Goal: Transaction & Acquisition: Purchase product/service

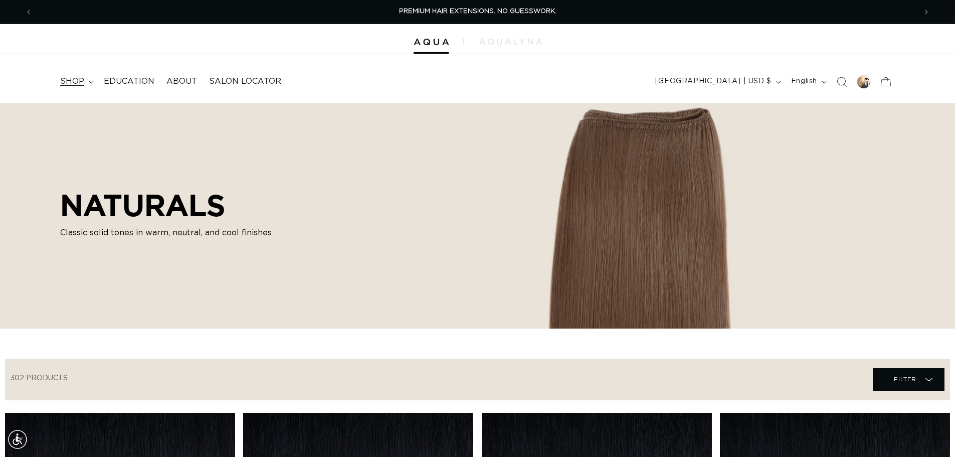
click at [69, 80] on span "shop" at bounding box center [72, 81] width 24 height 11
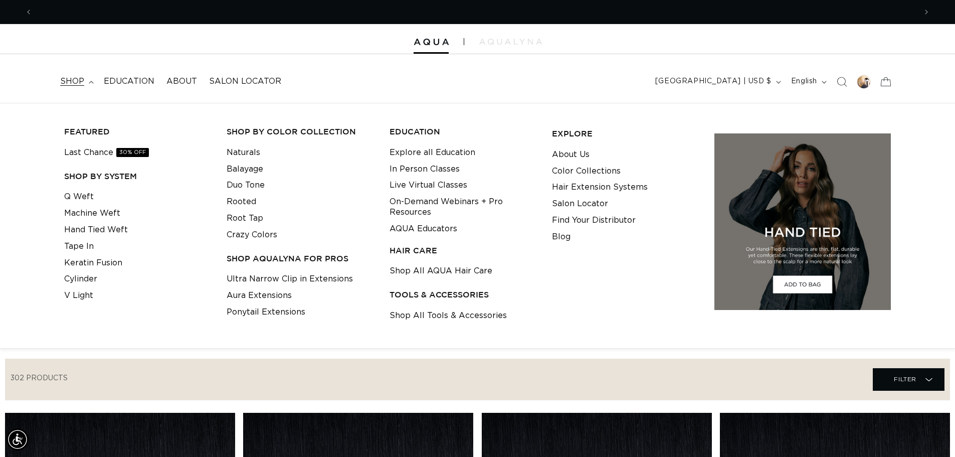
scroll to position [0, 884]
click at [83, 242] on link "Tape In" at bounding box center [79, 246] width 30 height 17
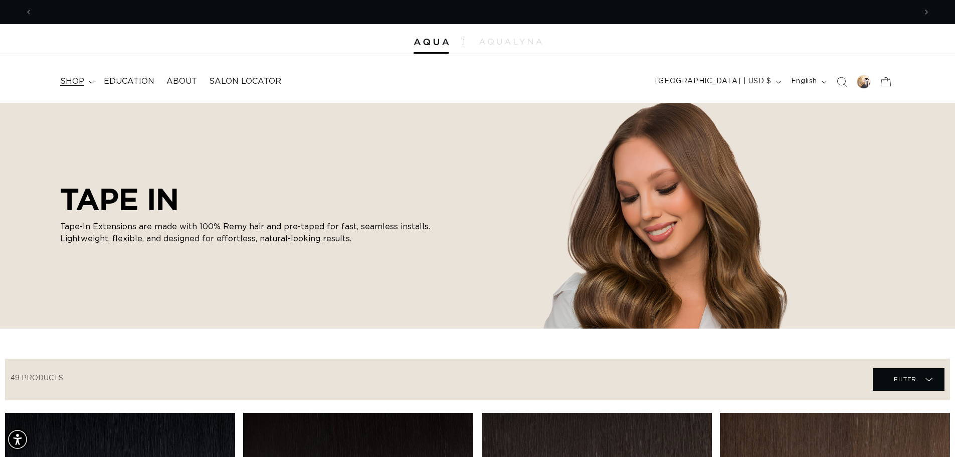
scroll to position [0, 1767]
click at [77, 81] on span "shop" at bounding box center [72, 81] width 24 height 11
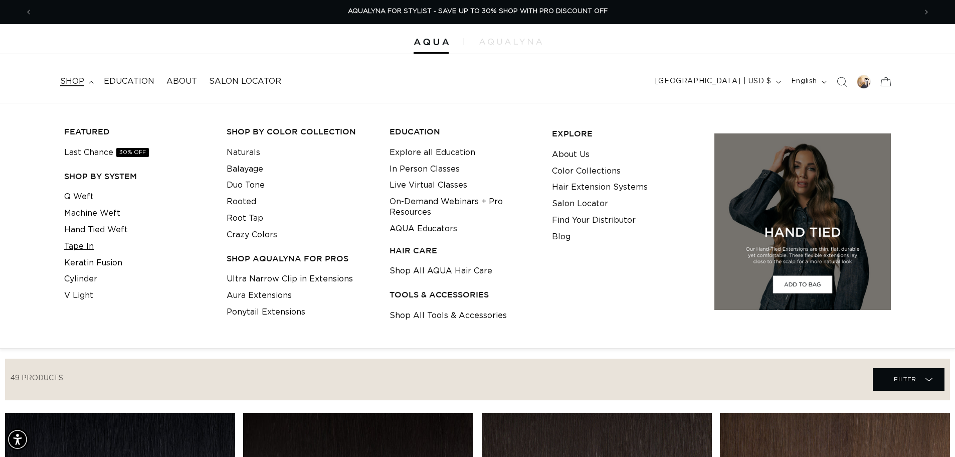
click at [88, 250] on link "Tape In" at bounding box center [79, 246] width 30 height 17
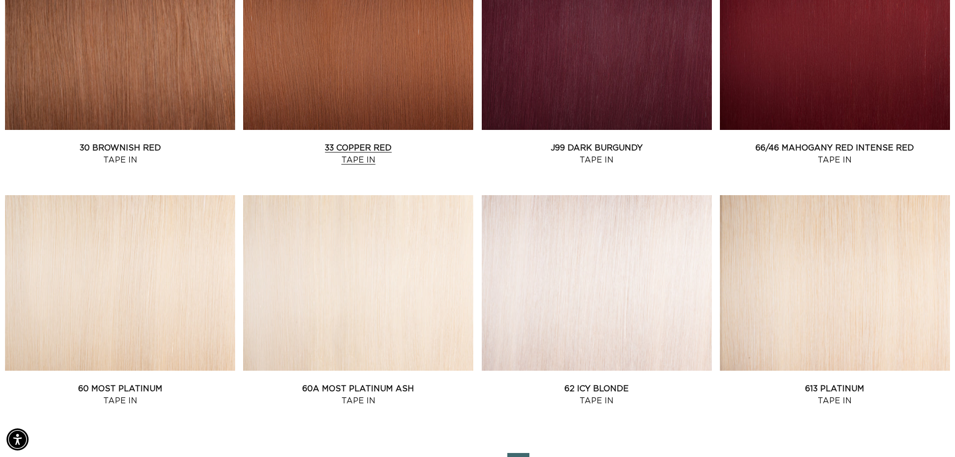
scroll to position [0, 1767]
click at [337, 142] on link "33 Copper Red Tape In" at bounding box center [358, 154] width 230 height 24
click at [127, 151] on link "30 Brownish Red Tape In" at bounding box center [120, 154] width 230 height 24
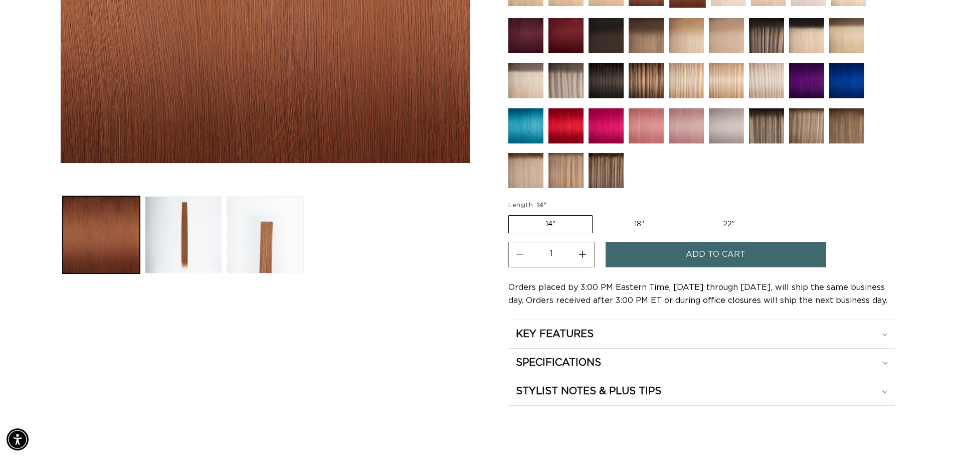
scroll to position [0, 884]
click at [638, 220] on label "18" Variant sold out or unavailable" at bounding box center [638, 224] width 83 height 17
click at [598, 214] on input "18" Variant sold out or unavailable" at bounding box center [597, 213] width 1 height 1
radio input "true"
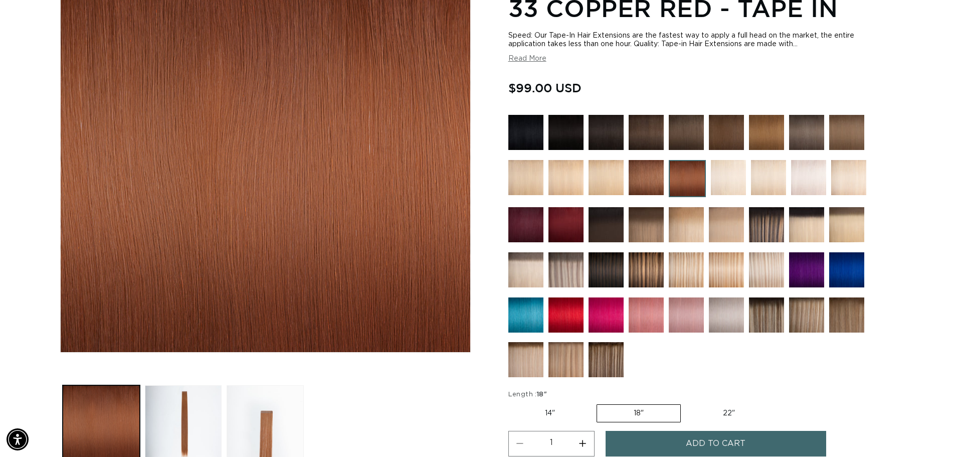
scroll to position [182, 0]
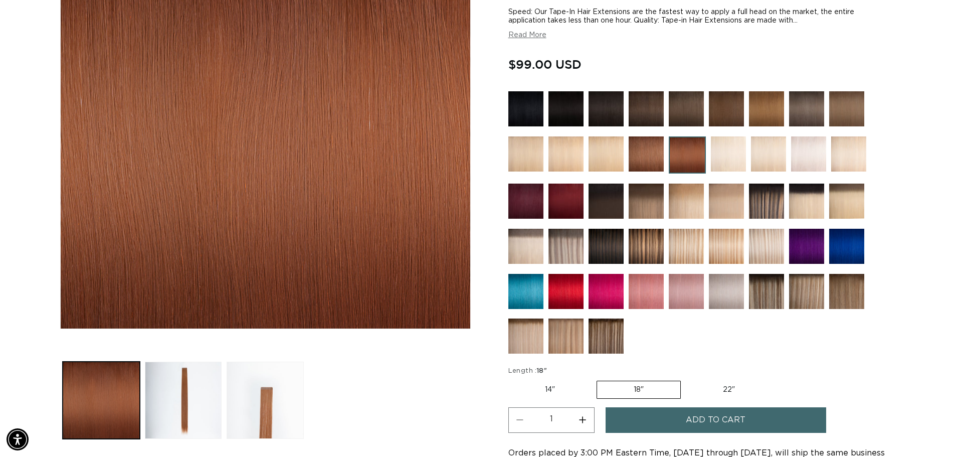
click at [661, 433] on div "Add to cart" at bounding box center [734, 423] width 257 height 32
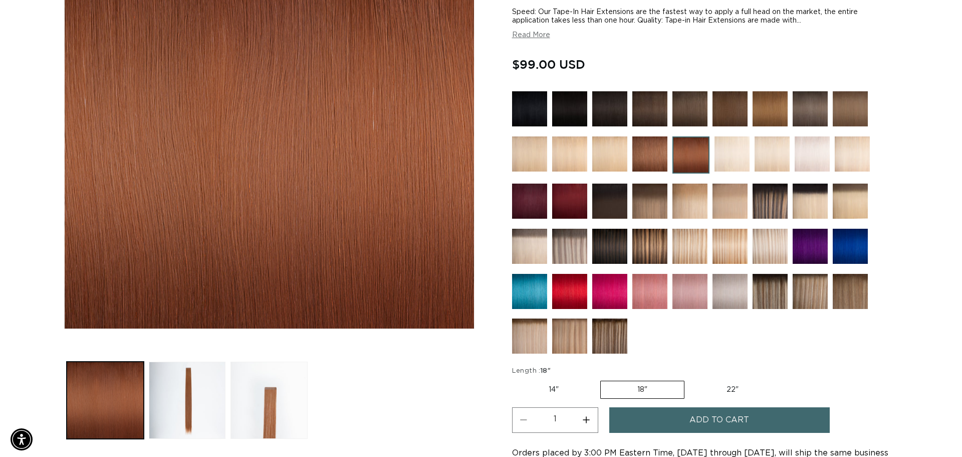
scroll to position [0, 0]
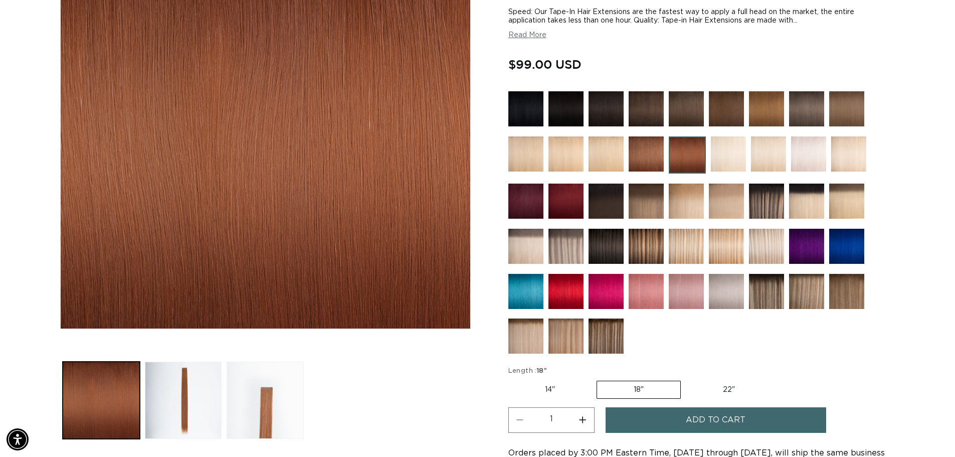
click at [714, 425] on span "Add to cart" at bounding box center [716, 420] width 60 height 26
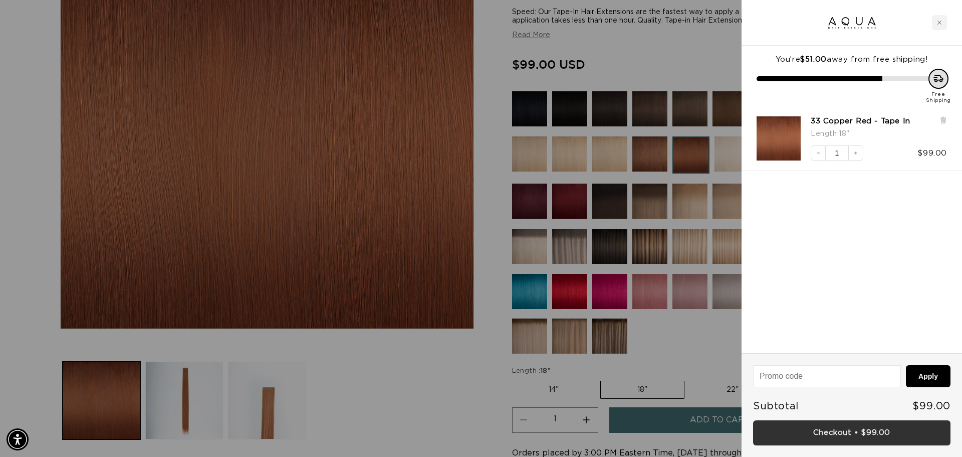
click at [857, 433] on link "Checkout • $99.00" at bounding box center [851, 433] width 197 height 26
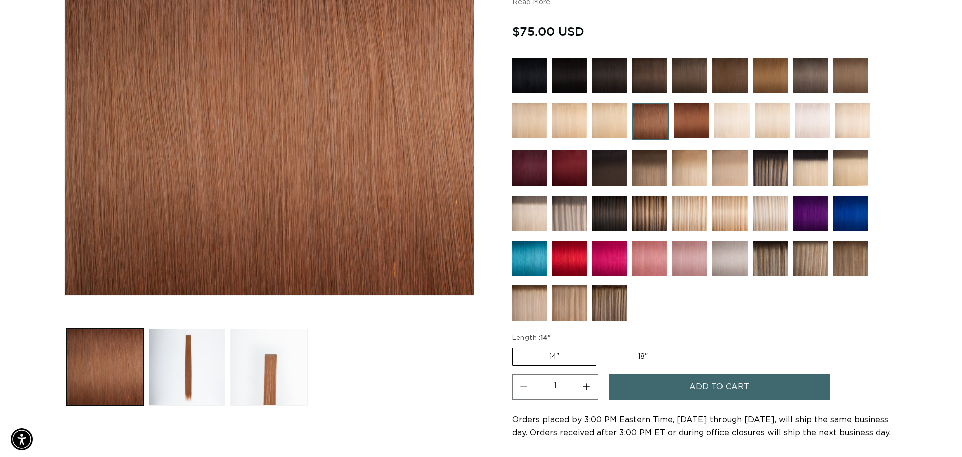
scroll to position [0, 1767]
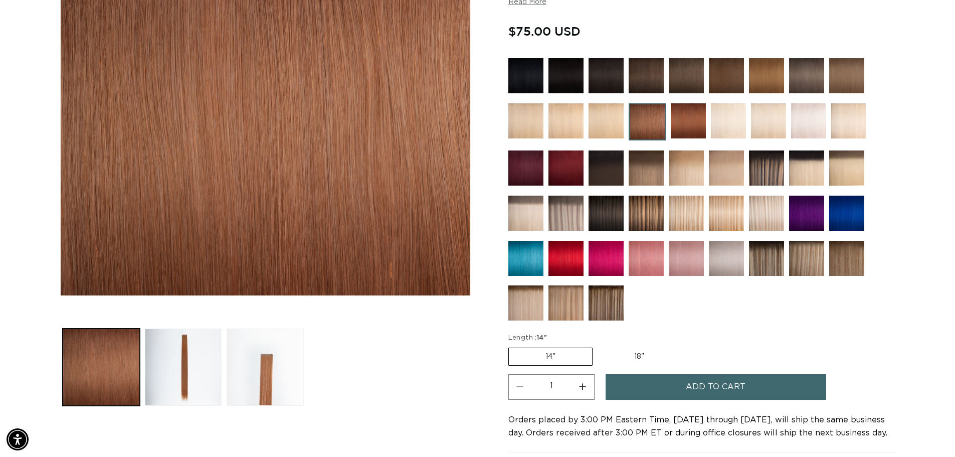
click at [640, 359] on label "18" Variant sold out or unavailable" at bounding box center [638, 356] width 83 height 17
click at [598, 346] on input "18" Variant sold out or unavailable" at bounding box center [597, 345] width 1 height 1
radio input "true"
click at [735, 391] on span "Add to cart" at bounding box center [716, 387] width 60 height 26
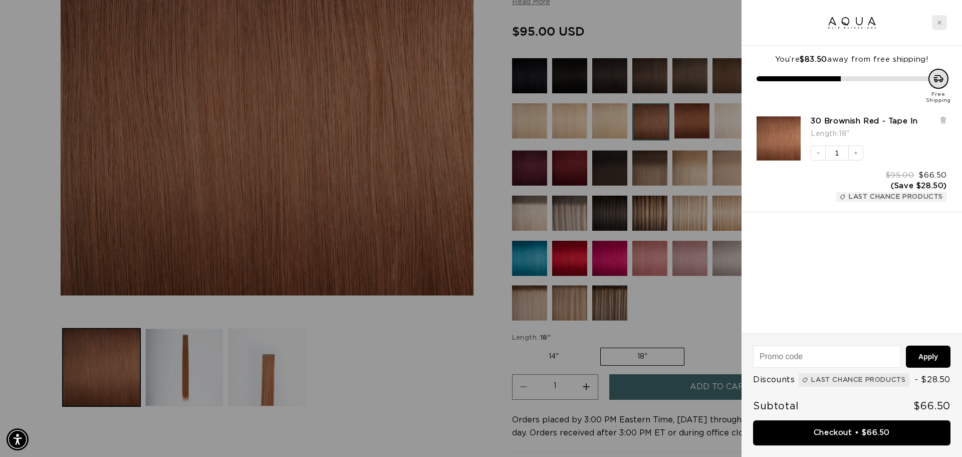
click at [937, 21] on div "Close cart" at bounding box center [939, 22] width 15 height 15
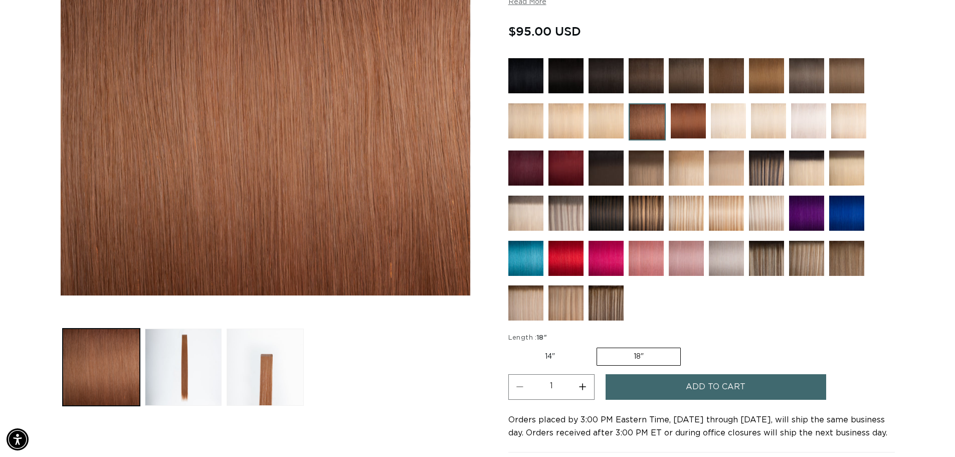
scroll to position [0, 1767]
click at [773, 75] on img at bounding box center [766, 75] width 35 height 35
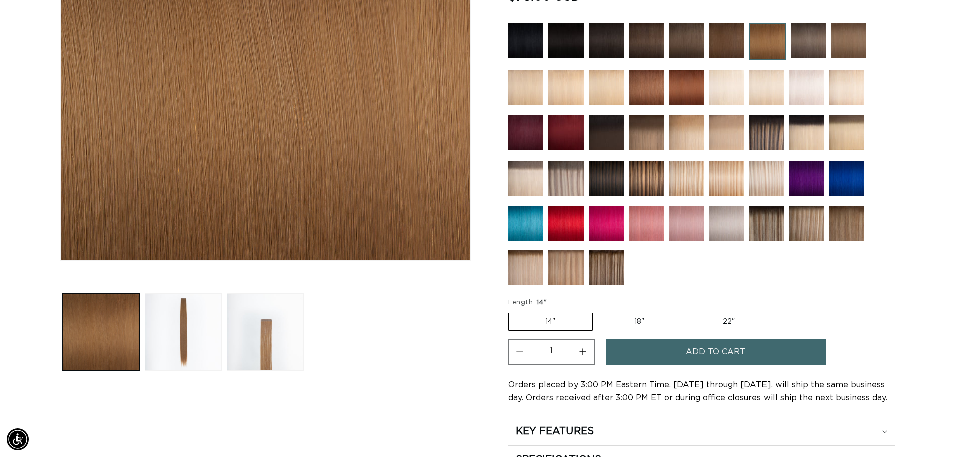
scroll to position [0, 1767]
click at [645, 322] on label "18" Variant sold out or unavailable" at bounding box center [638, 321] width 83 height 17
click at [598, 311] on input "18" Variant sold out or unavailable" at bounding box center [597, 310] width 1 height 1
radio input "true"
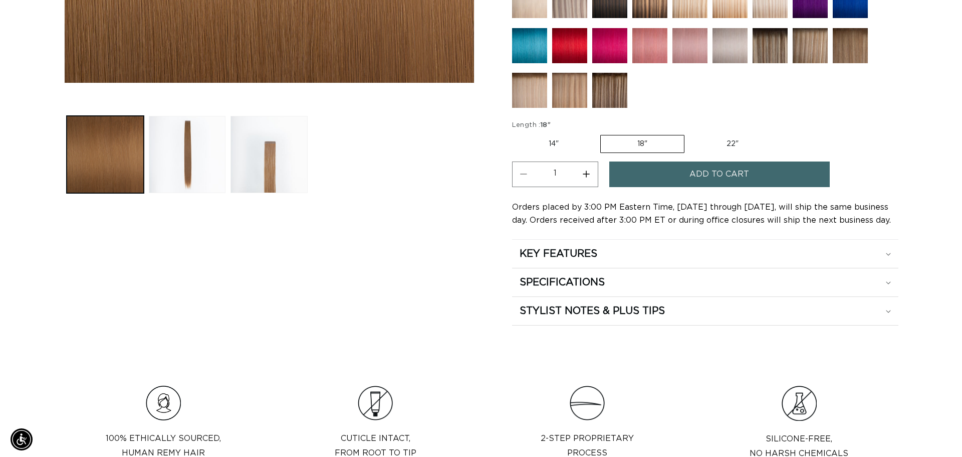
scroll to position [0, 1767]
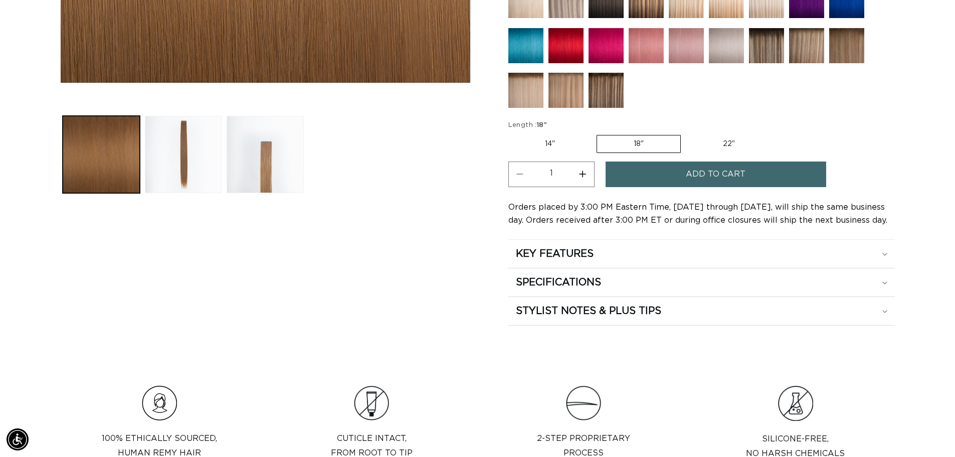
click at [560, 149] on label "14" Variant sold out or unavailable" at bounding box center [549, 143] width 83 height 17
click at [511, 133] on input "14" Variant sold out or unavailable" at bounding box center [511, 133] width 1 height 1
radio input "true"
click at [692, 176] on span "Add to cart" at bounding box center [716, 174] width 60 height 26
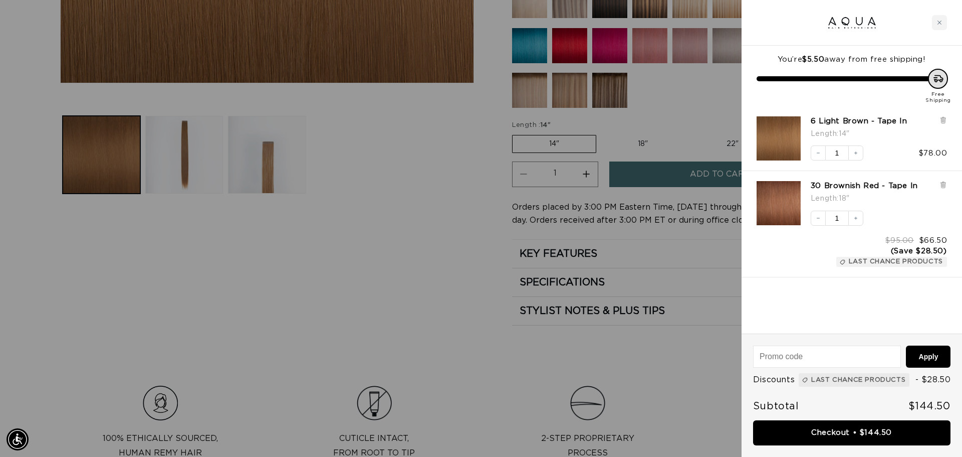
scroll to position [0, 1782]
click at [943, 183] on icon at bounding box center [943, 184] width 2 height 5
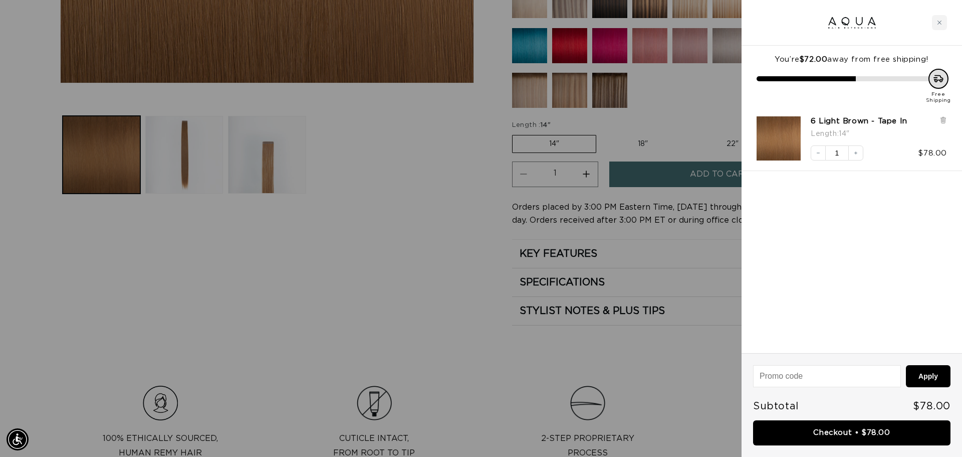
scroll to position [0, 0]
click at [897, 434] on link "Checkout • $78.00" at bounding box center [851, 433] width 197 height 26
click at [944, 115] on div "6 Light Brown - Tape In Length : 14" Decrease quantity 1 Increase quantity $78.…" at bounding box center [847, 133] width 201 height 55
click at [944, 118] on icon at bounding box center [943, 120] width 4 height 5
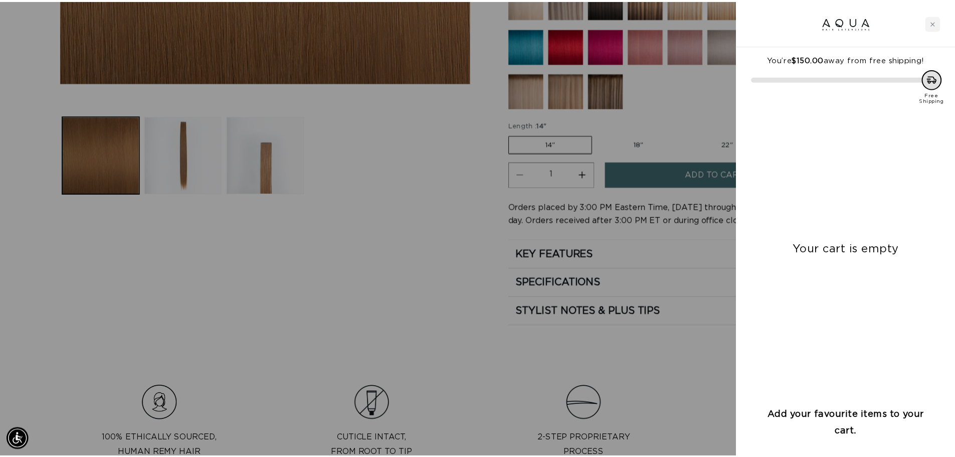
scroll to position [0, 0]
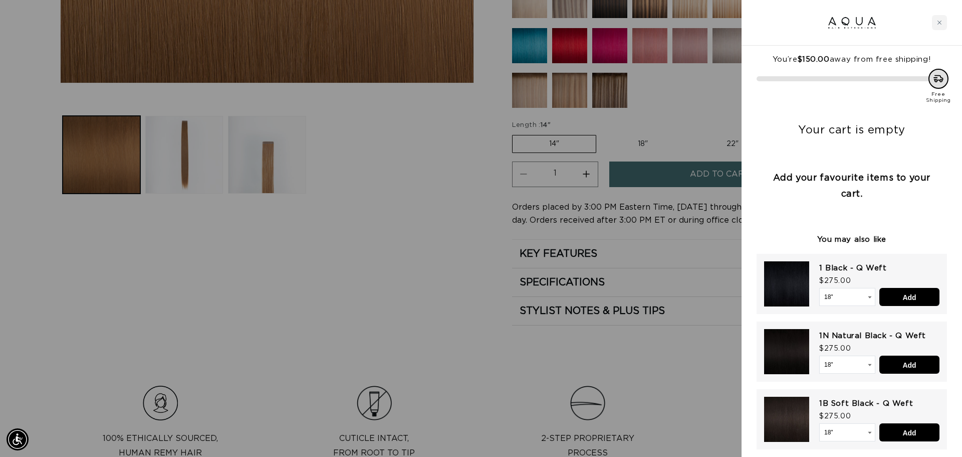
click at [728, 141] on div at bounding box center [481, 228] width 962 height 457
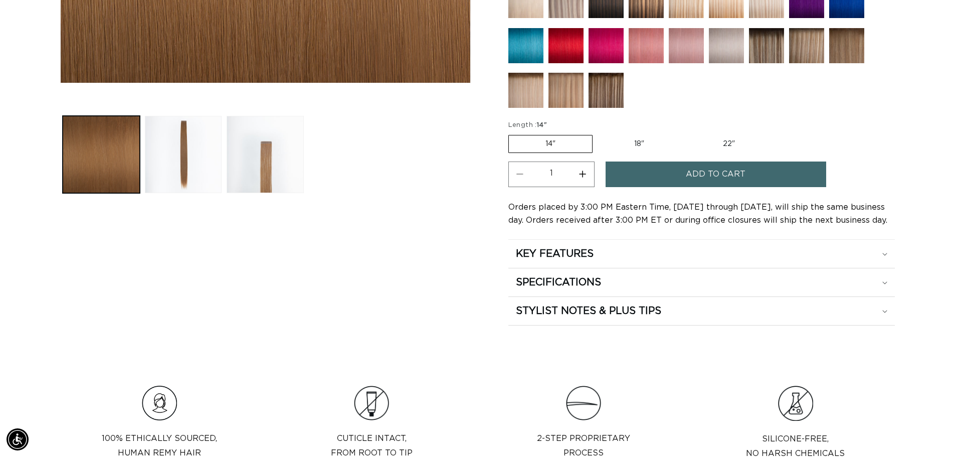
click at [728, 141] on label "22" Variant sold out or unavailable" at bounding box center [728, 143] width 85 height 17
click at [686, 133] on input "22" Variant sold out or unavailable" at bounding box center [686, 133] width 1 height 1
radio input "true"
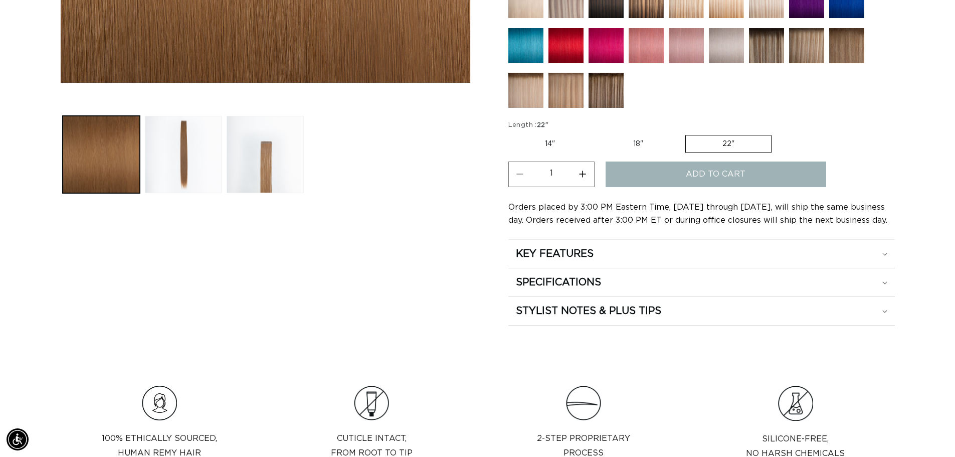
scroll to position [0, 884]
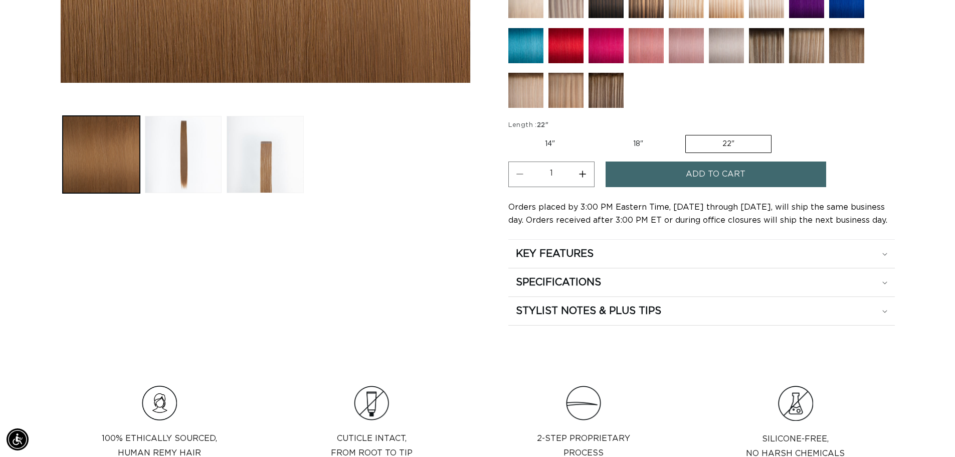
click at [742, 171] on span "Add to cart" at bounding box center [716, 174] width 60 height 26
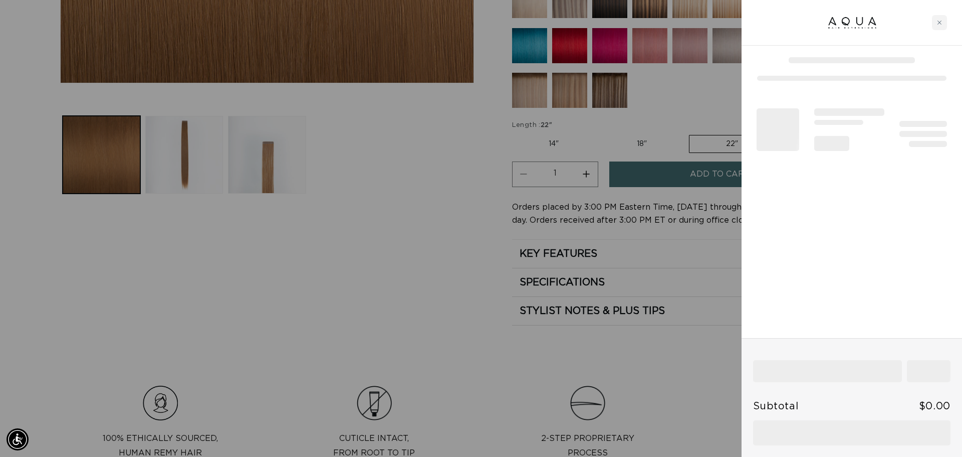
scroll to position [0, 1782]
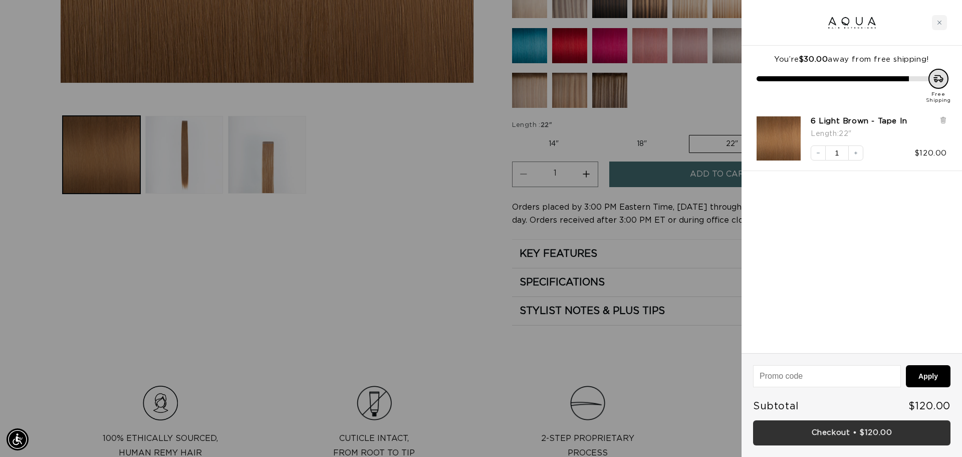
click at [846, 423] on link "Checkout • $120.00" at bounding box center [851, 433] width 197 height 26
click at [942, 119] on icon at bounding box center [943, 119] width 2 height 5
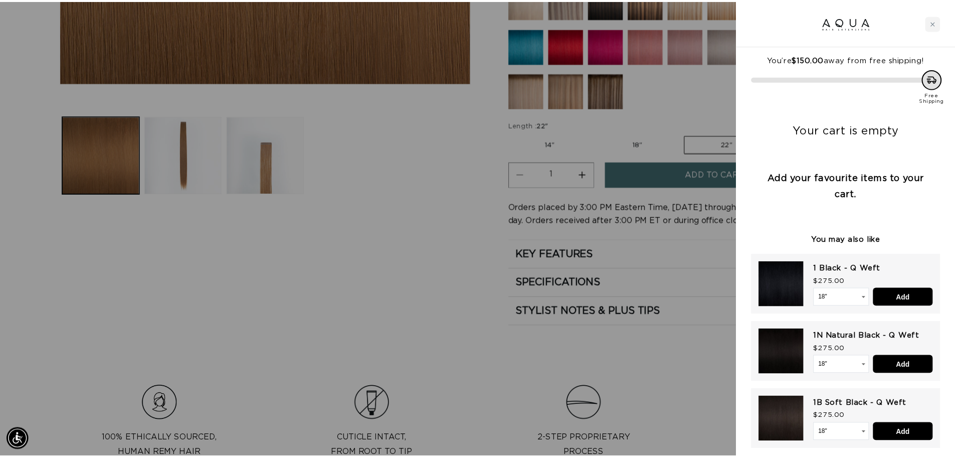
scroll to position [0, 0]
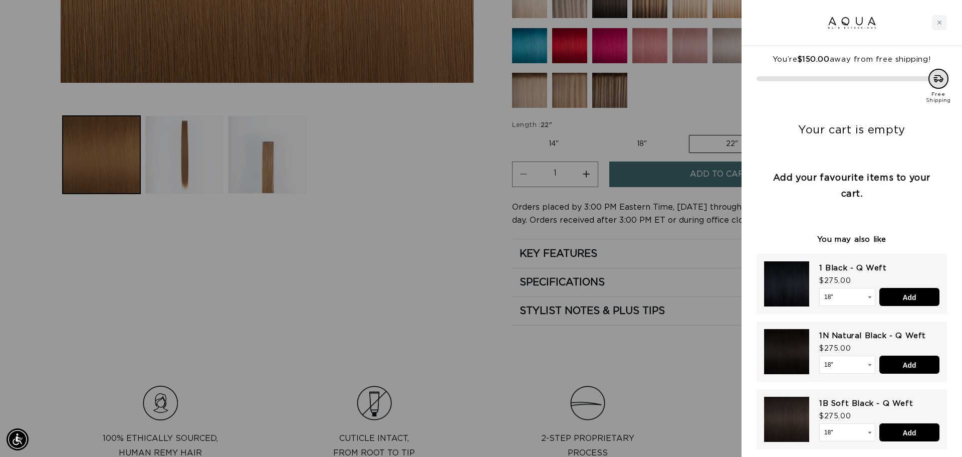
click at [617, 99] on div at bounding box center [481, 228] width 962 height 457
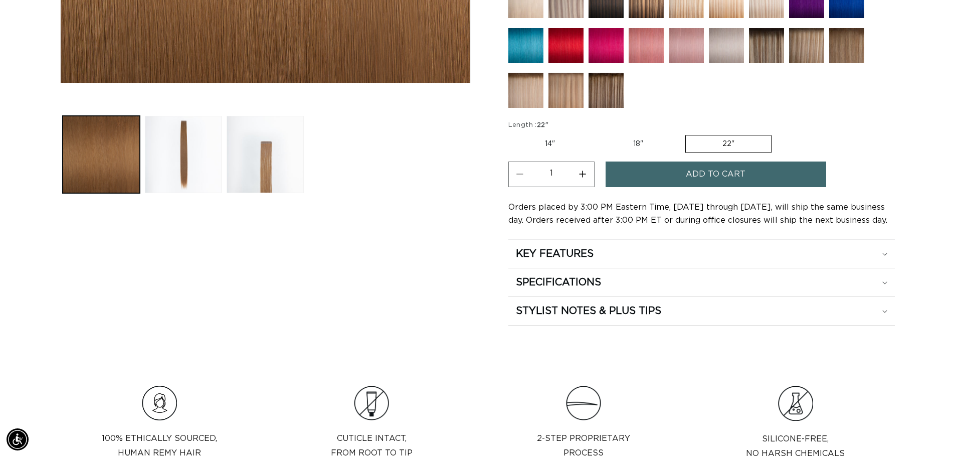
scroll to position [0, 884]
click at [614, 96] on img at bounding box center [605, 90] width 35 height 35
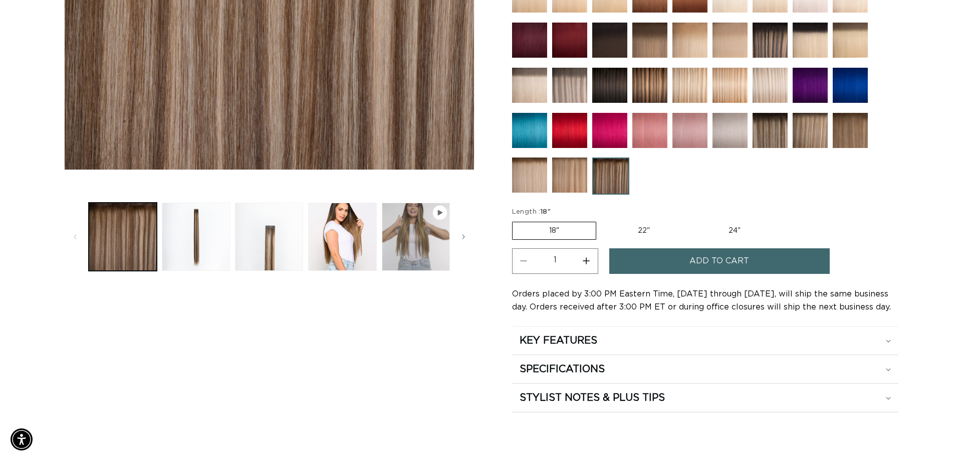
scroll to position [0, 884]
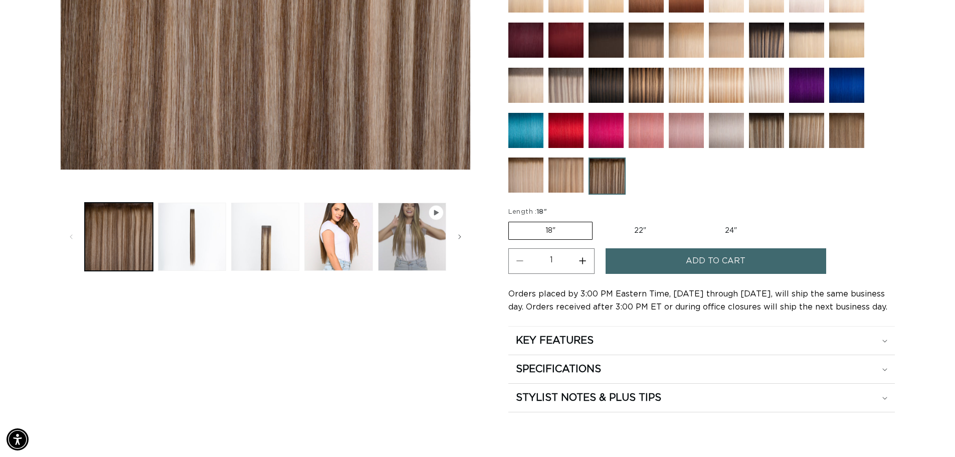
click at [717, 229] on label "24" Variant sold out or unavailable" at bounding box center [730, 230] width 85 height 17
click at [688, 220] on input "24" Variant sold out or unavailable" at bounding box center [688, 220] width 1 height 1
radio input "true"
click at [712, 264] on span "Add to cart" at bounding box center [716, 261] width 60 height 26
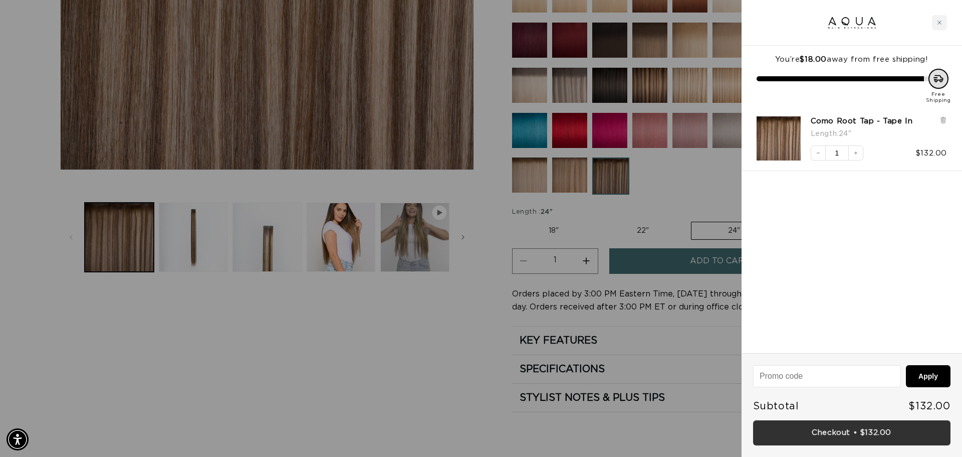
click at [886, 435] on link "Checkout • $132.00" at bounding box center [851, 433] width 197 height 26
click at [945, 120] on icon at bounding box center [943, 120] width 4 height 5
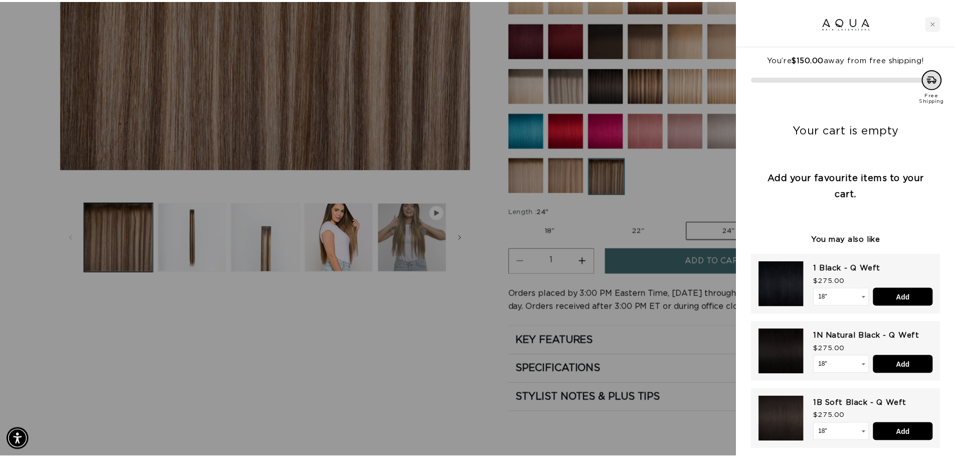
scroll to position [0, 0]
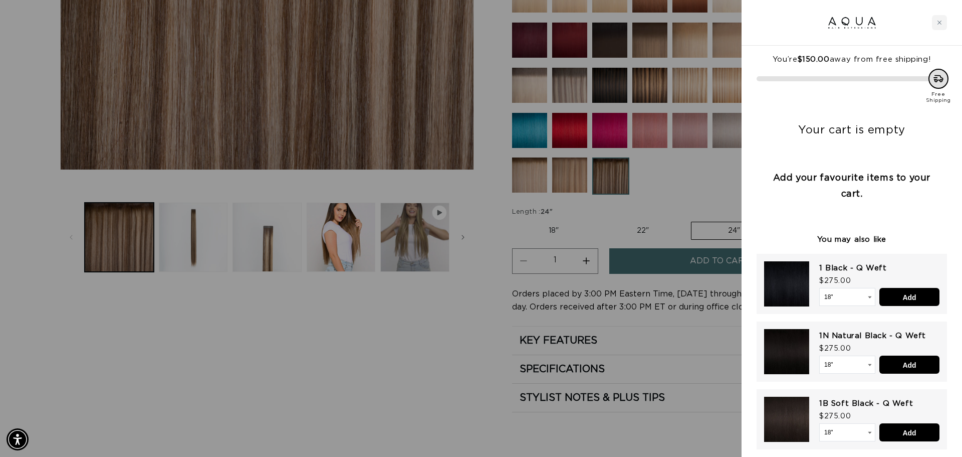
click at [599, 6] on div at bounding box center [481, 228] width 962 height 457
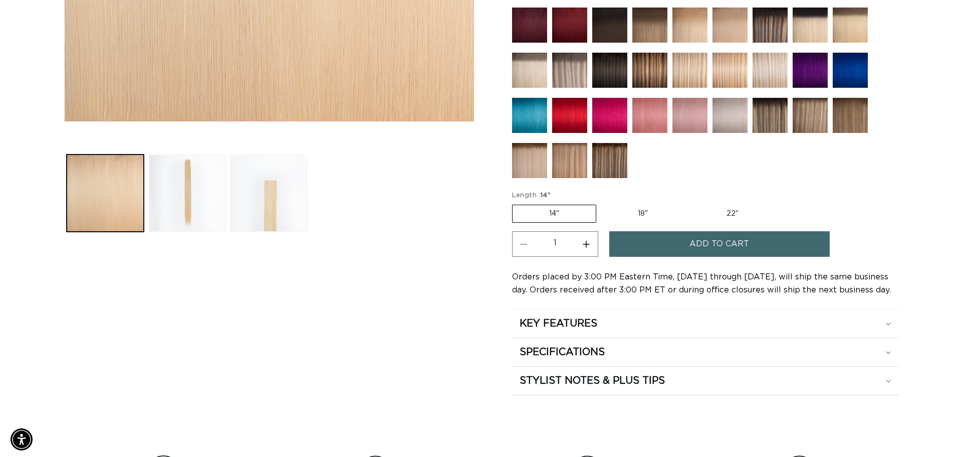
scroll to position [0, 1767]
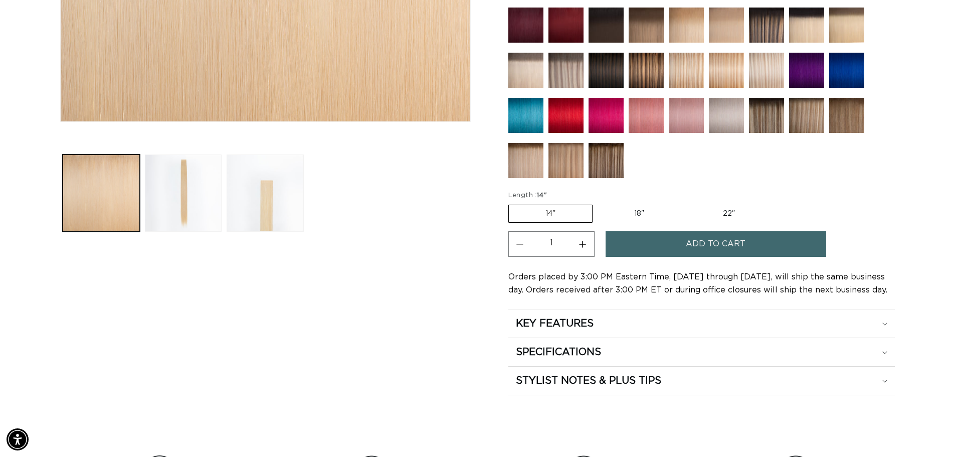
click at [722, 241] on span "Add to cart" at bounding box center [716, 244] width 60 height 26
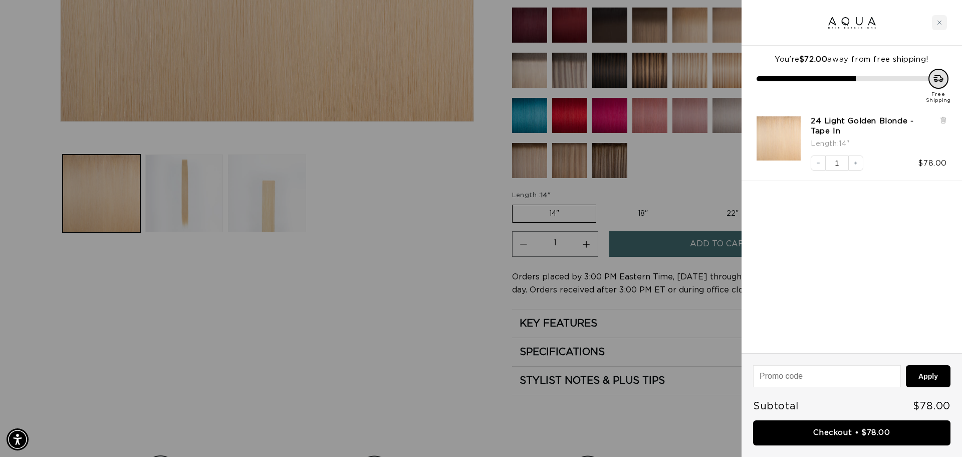
scroll to position [0, 891]
click at [943, 119] on icon at bounding box center [943, 120] width 4 height 5
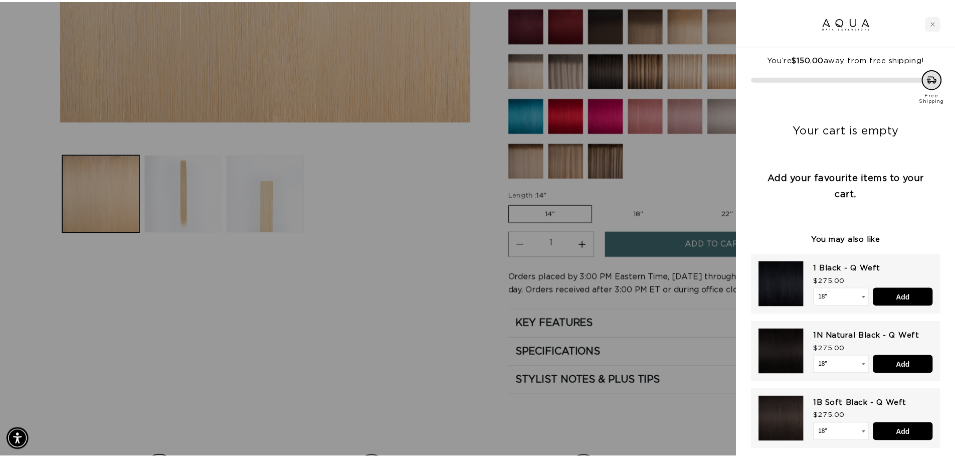
scroll to position [0, 1782]
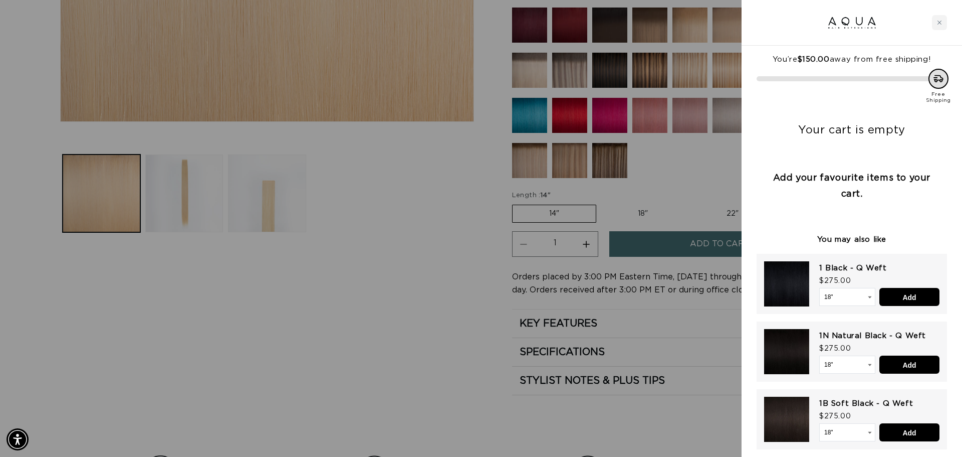
click at [941, 23] on icon "Close cart" at bounding box center [939, 22] width 5 height 5
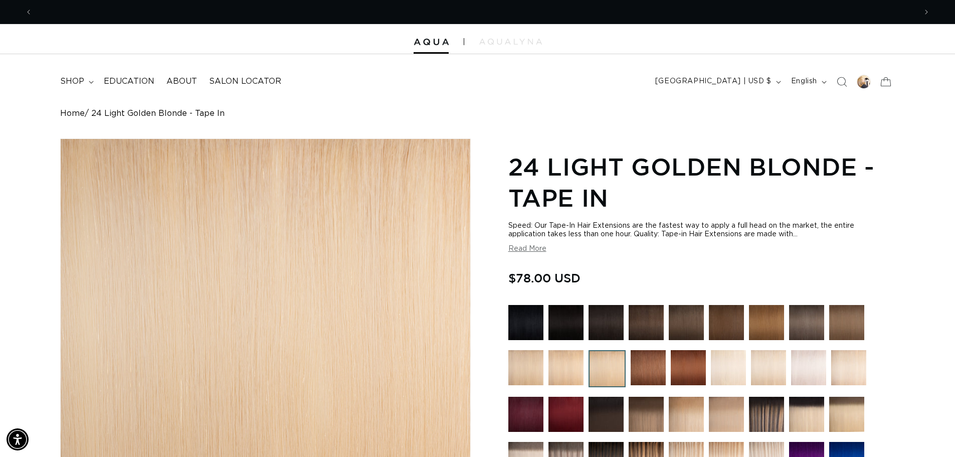
scroll to position [0, 0]
click at [75, 113] on link "Home" at bounding box center [72, 114] width 25 height 10
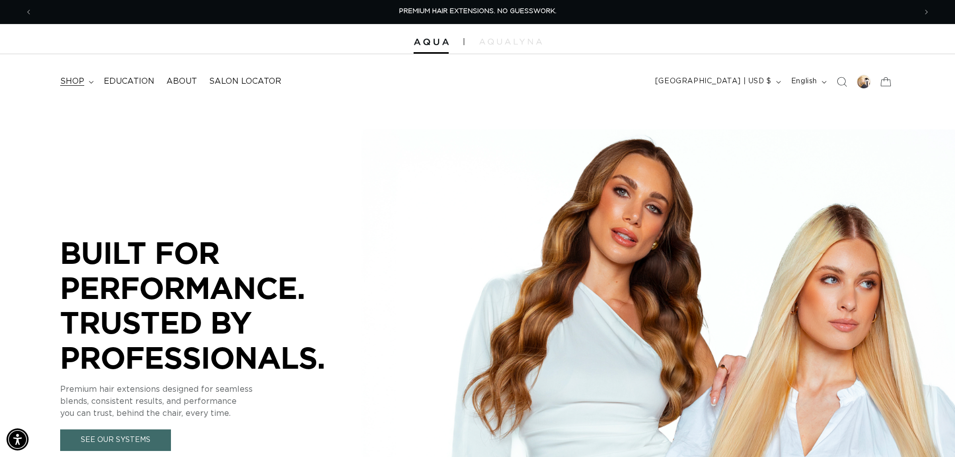
click at [87, 80] on summary "shop" at bounding box center [76, 81] width 44 height 23
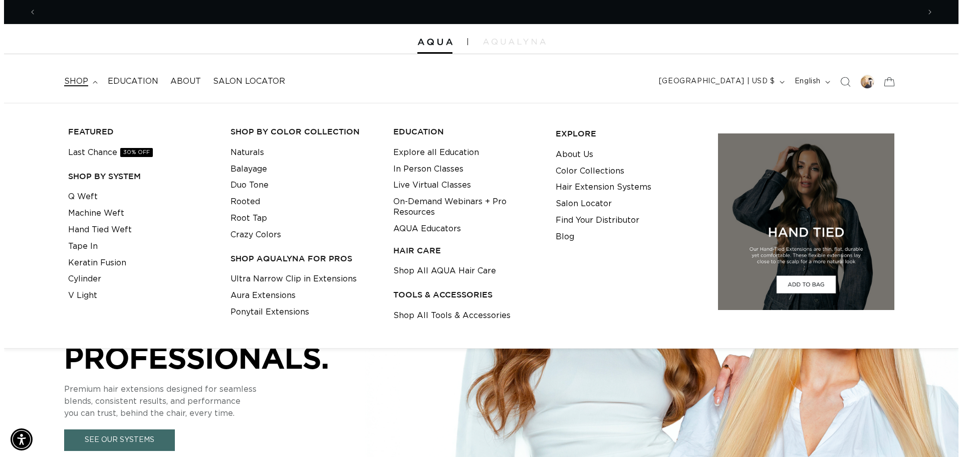
scroll to position [0, 884]
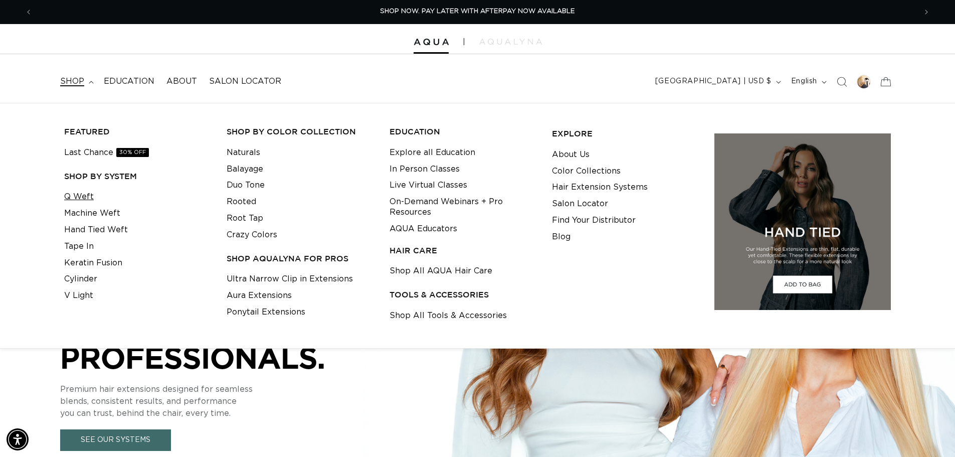
click at [84, 195] on link "Q Weft" at bounding box center [79, 196] width 30 height 17
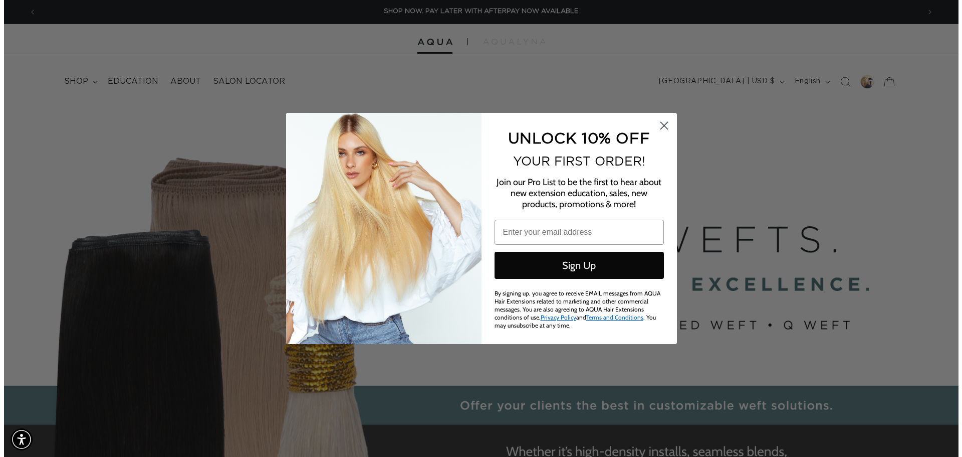
scroll to position [0, 891]
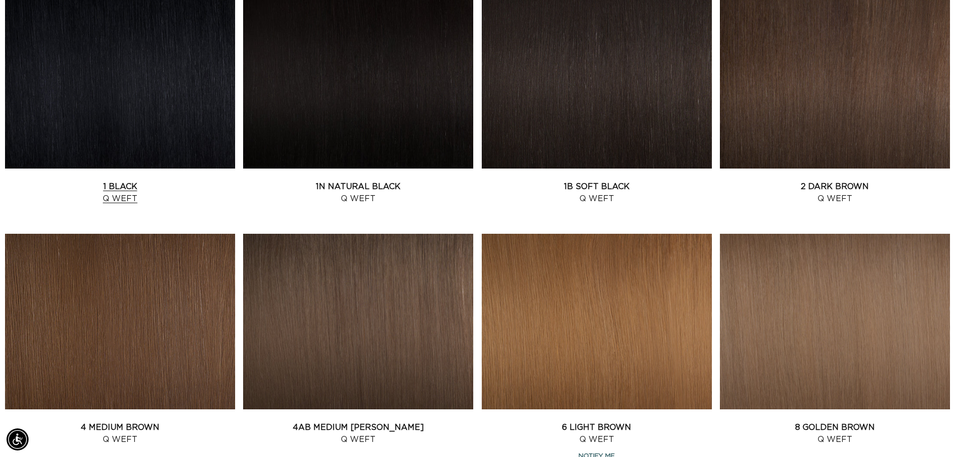
scroll to position [0, 884]
click at [170, 180] on link "1 Black Q Weft" at bounding box center [120, 192] width 230 height 24
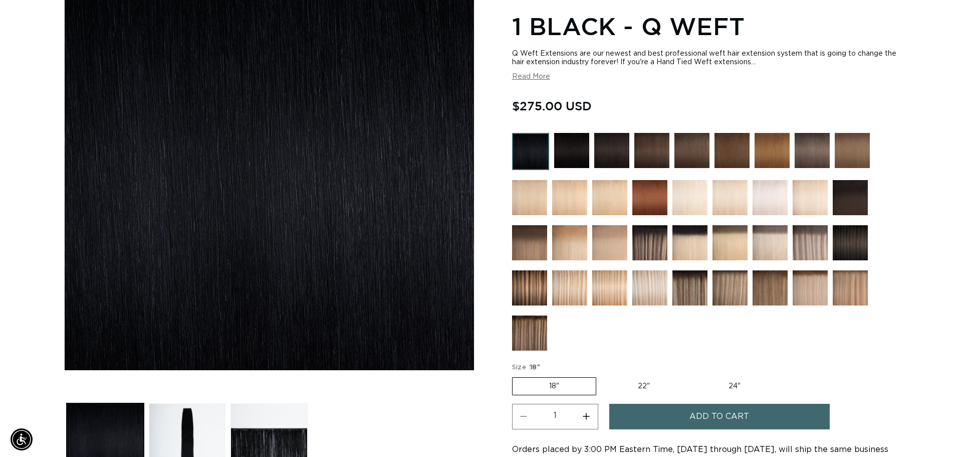
scroll to position [0, 884]
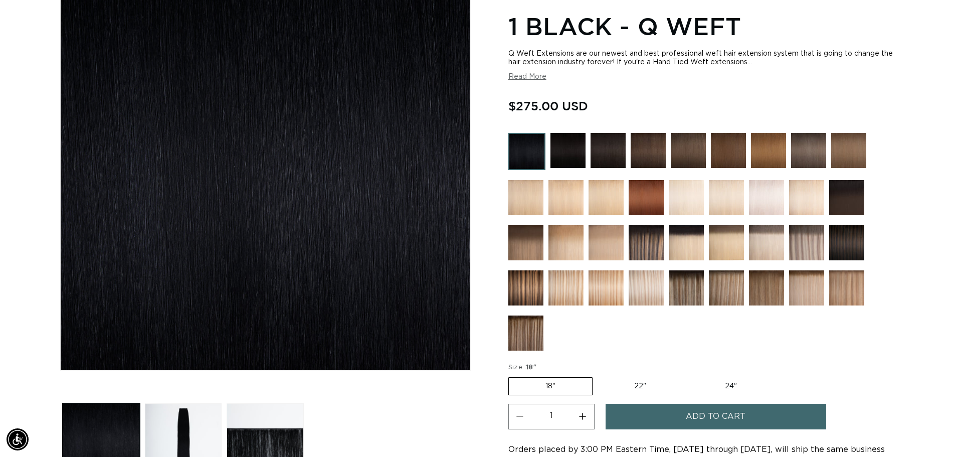
click at [711, 416] on span "Add to cart" at bounding box center [716, 417] width 60 height 26
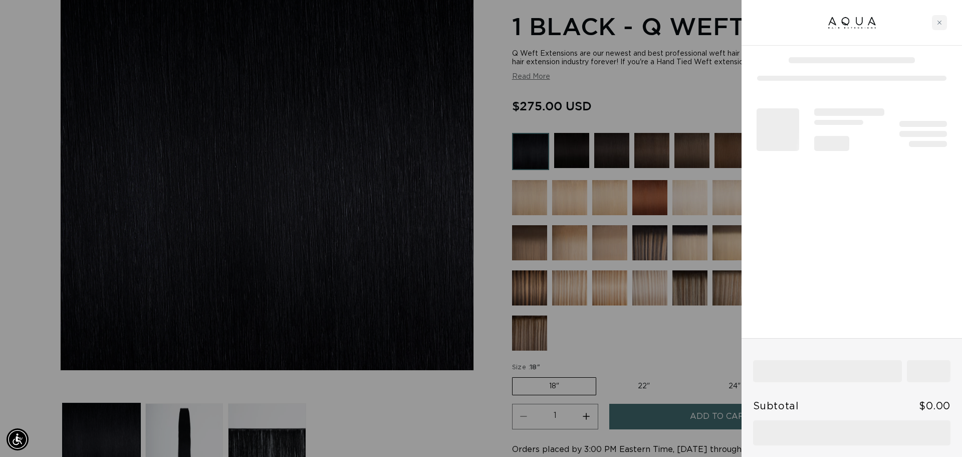
scroll to position [0, 1782]
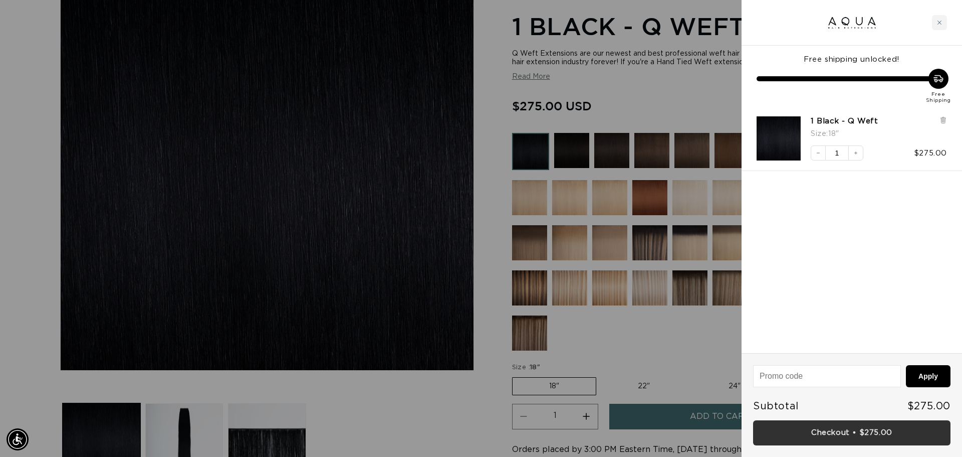
click at [871, 429] on link "Checkout • $275.00" at bounding box center [851, 433] width 197 height 26
click at [942, 119] on icon at bounding box center [943, 120] width 4 height 5
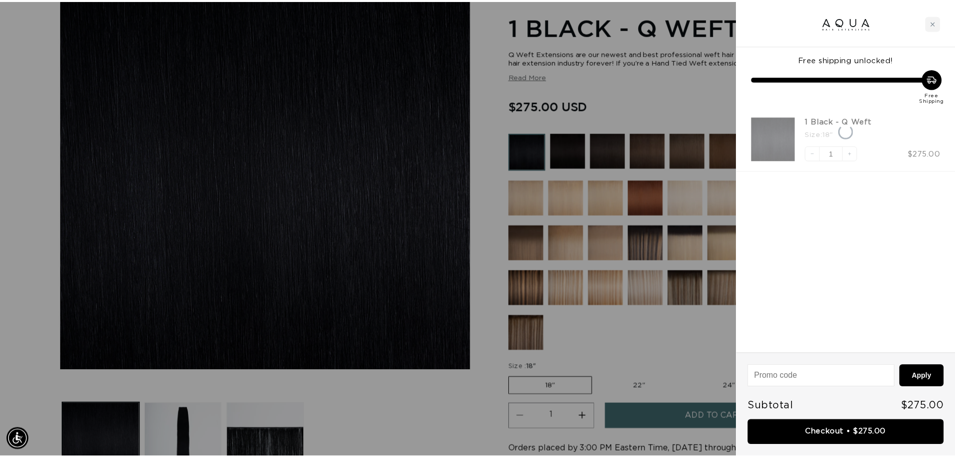
scroll to position [0, 1782]
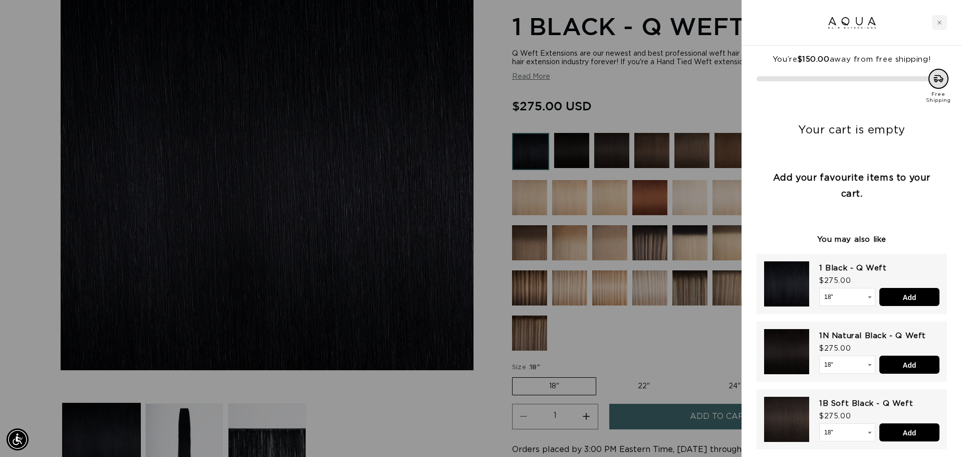
click at [639, 389] on div at bounding box center [481, 228] width 962 height 457
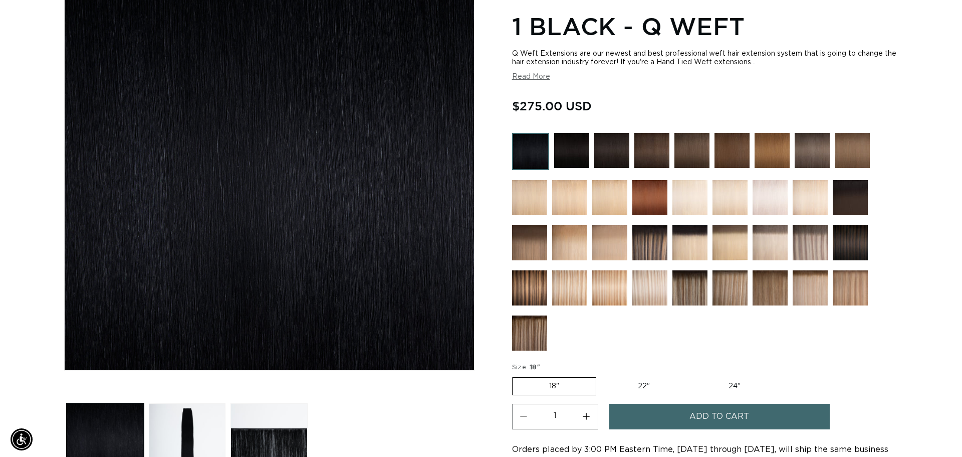
scroll to position [0, 0]
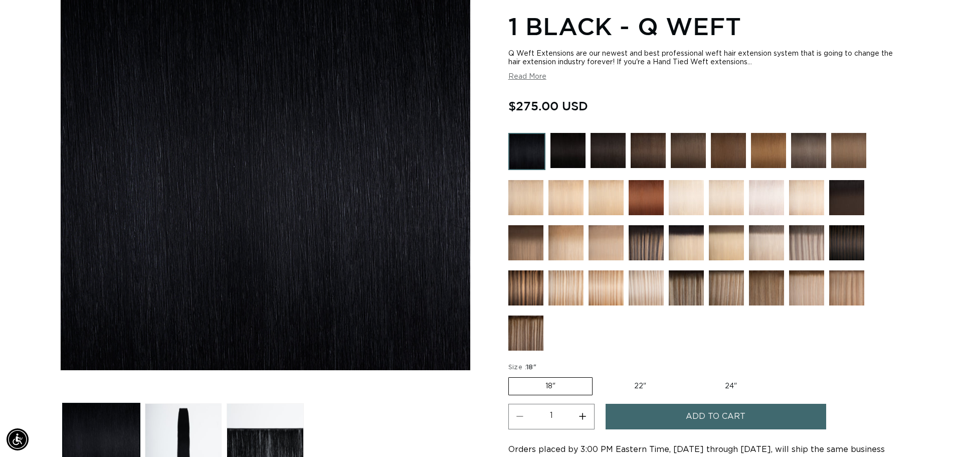
click at [639, 389] on label "22" Variant sold out or unavailable" at bounding box center [639, 385] width 85 height 17
click at [598, 375] on input "22" Variant sold out or unavailable" at bounding box center [597, 375] width 1 height 1
radio input "true"
click at [639, 389] on label "22" Variant sold out or unavailable" at bounding box center [639, 386] width 86 height 18
click at [597, 375] on input "22" Variant sold out or unavailable" at bounding box center [596, 375] width 1 height 1
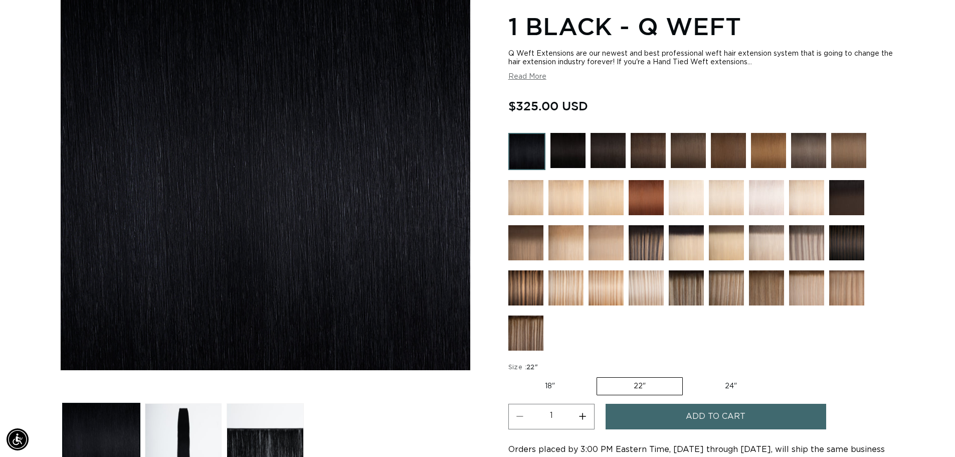
click at [692, 411] on span "Add to cart" at bounding box center [716, 417] width 60 height 26
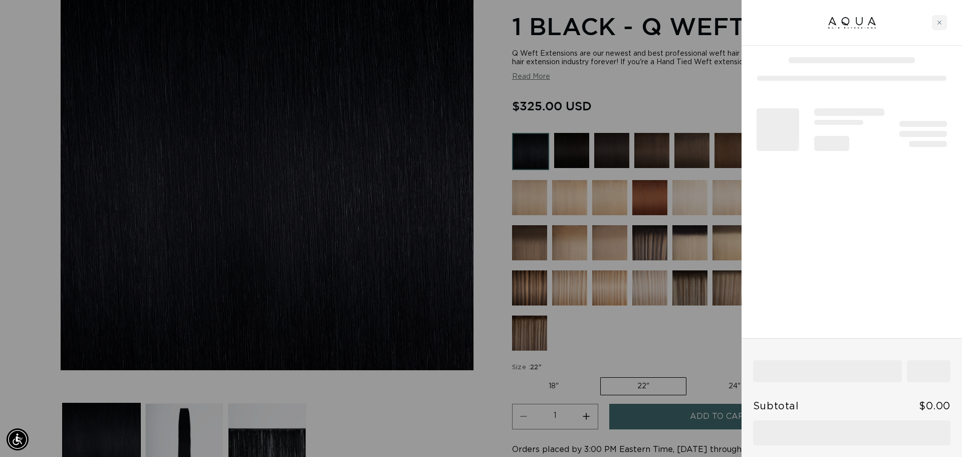
scroll to position [0, 891]
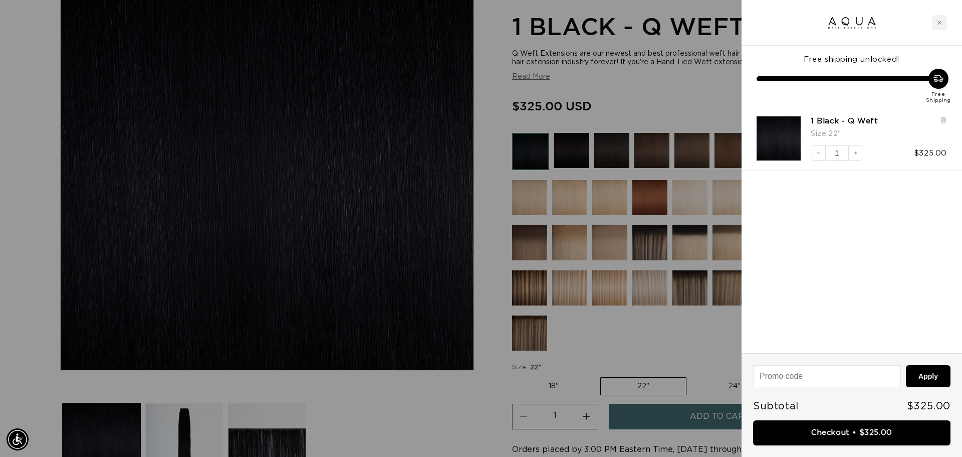
click at [879, 418] on div "Subtotal $325.00" at bounding box center [851, 406] width 197 height 28
click at [879, 427] on link "Checkout • $325.00" at bounding box center [851, 433] width 197 height 26
drag, startPoint x: 945, startPoint y: 122, endPoint x: 939, endPoint y: 129, distance: 8.9
click at [945, 122] on icon at bounding box center [943, 120] width 4 height 5
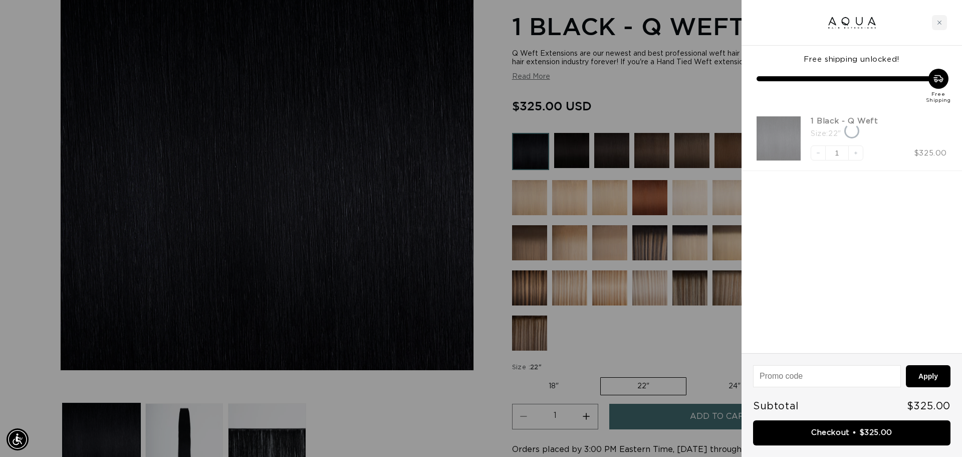
scroll to position [0, 891]
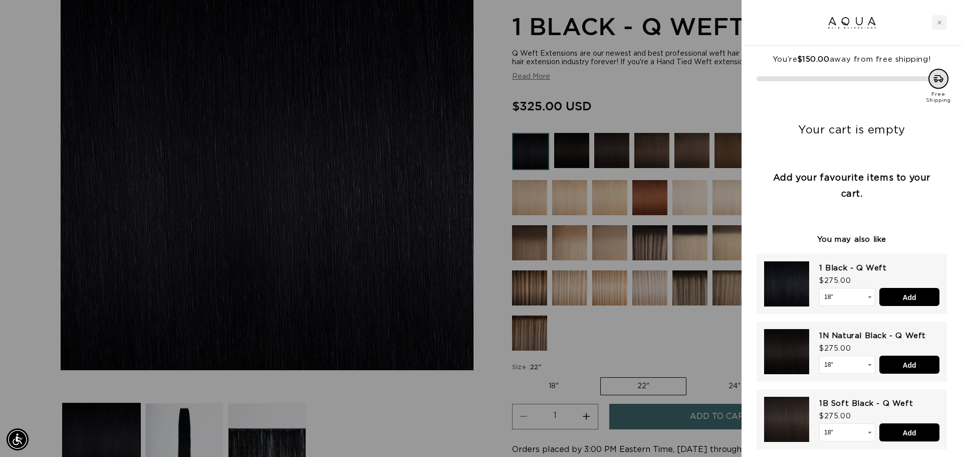
click at [719, 389] on div at bounding box center [481, 228] width 962 height 457
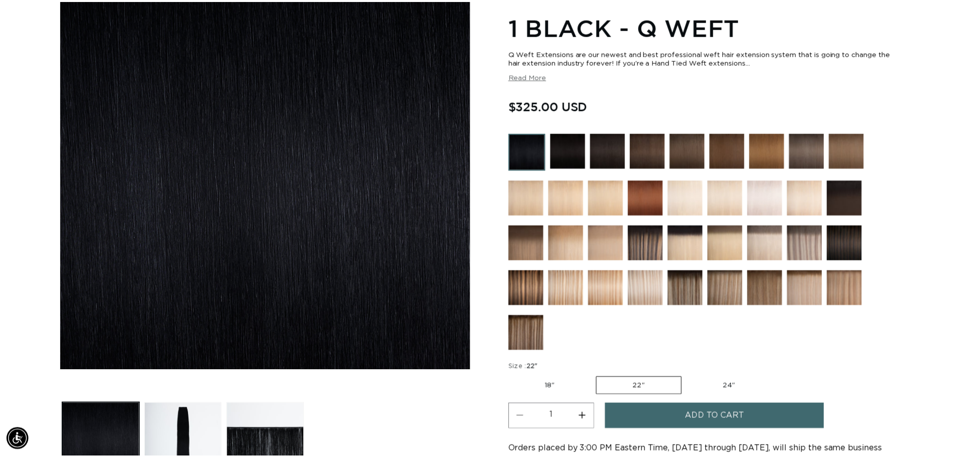
scroll to position [0, 1767]
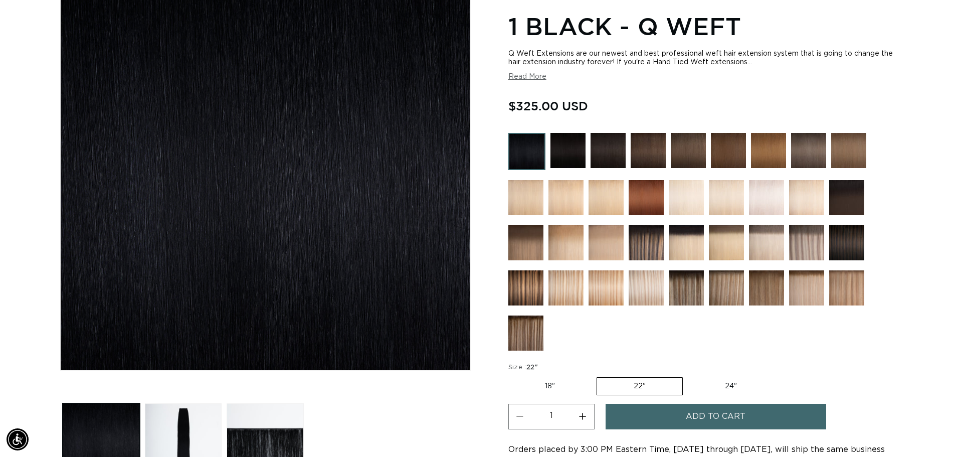
click at [719, 389] on label "24" Variant sold out or unavailable" at bounding box center [730, 385] width 85 height 17
click at [688, 375] on input "24" Variant sold out or unavailable" at bounding box center [688, 375] width 1 height 1
radio input "true"
click at [720, 386] on label "24" Variant sold out or unavailable" at bounding box center [730, 386] width 86 height 18
click at [687, 375] on input "24" Variant sold out or unavailable" at bounding box center [687, 375] width 1 height 1
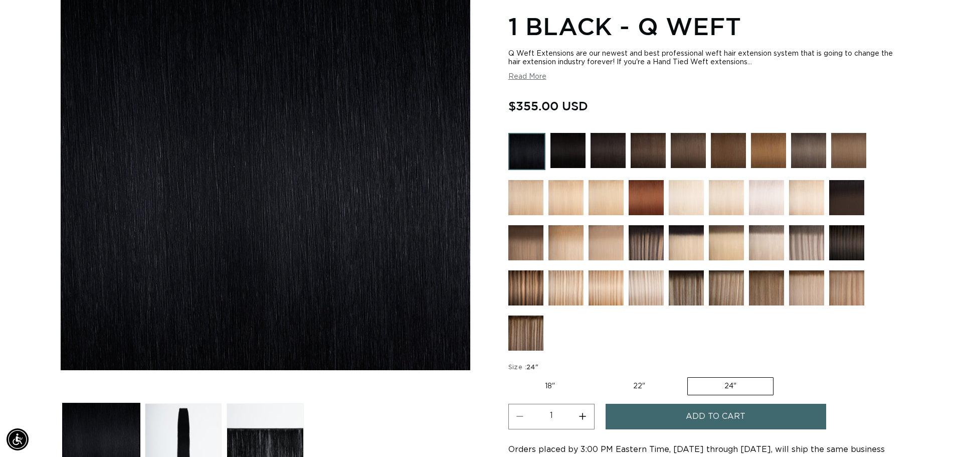
click at [717, 415] on span "Add to cart" at bounding box center [716, 417] width 60 height 26
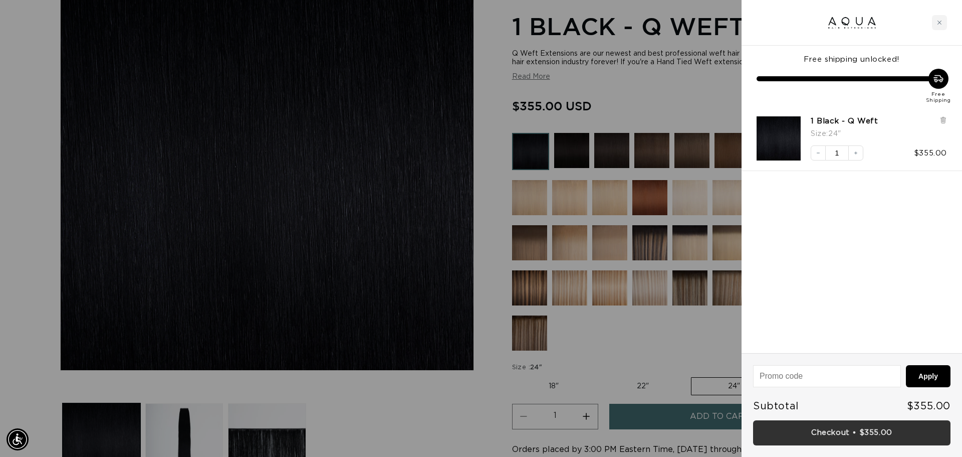
click at [859, 437] on link "Checkout • $355.00" at bounding box center [851, 433] width 197 height 26
click at [943, 118] on icon at bounding box center [943, 120] width 4 height 5
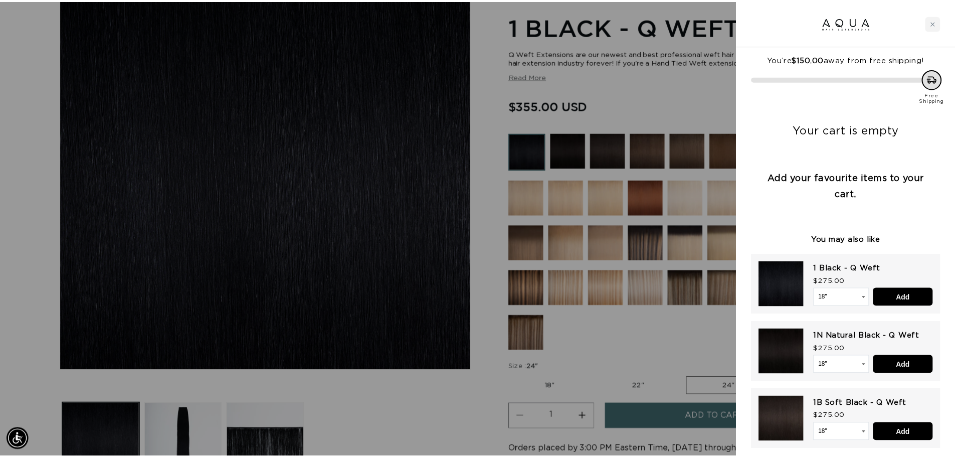
scroll to position [0, 891]
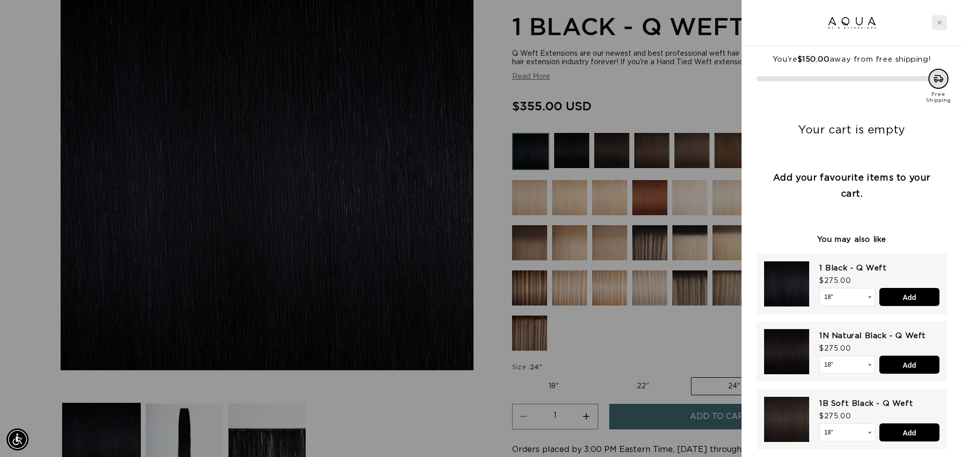
click at [940, 24] on icon "Close cart" at bounding box center [939, 22] width 5 height 5
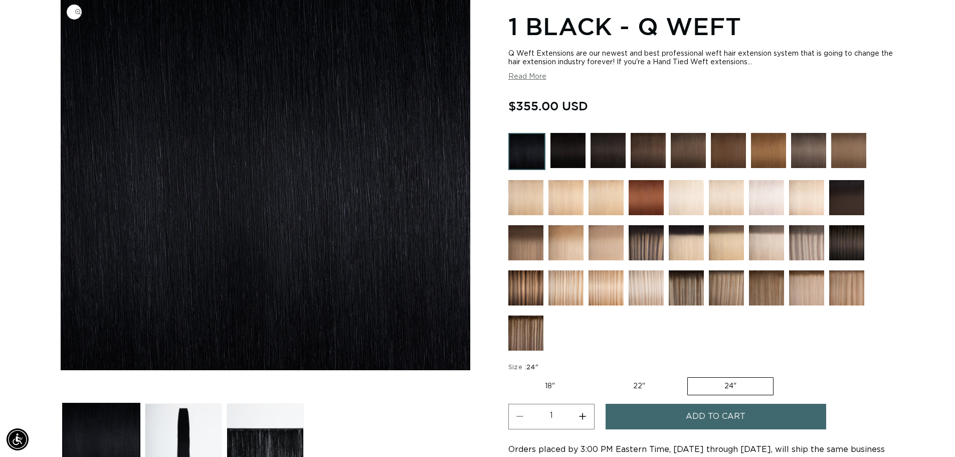
scroll to position [0, 1767]
